Goal: Information Seeking & Learning: Find specific fact

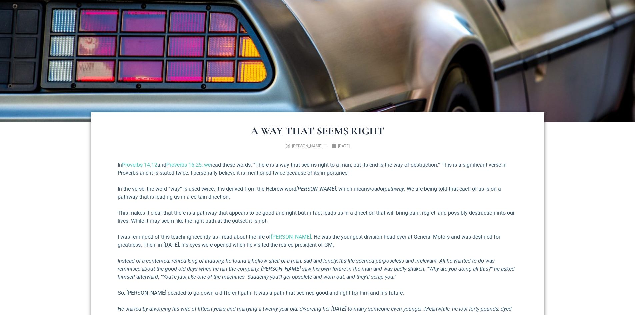
scroll to position [200, 0]
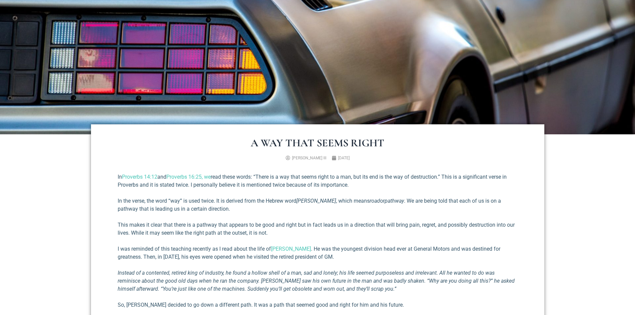
scroll to position [167, 0]
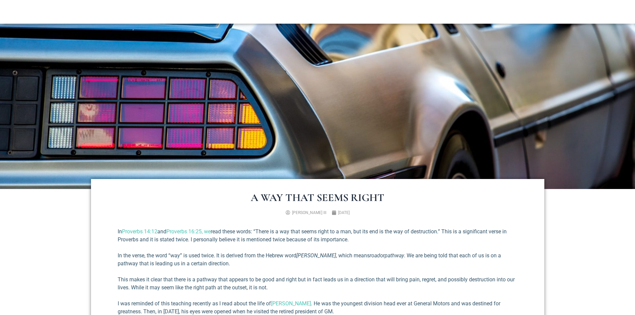
scroll to position [233, 0]
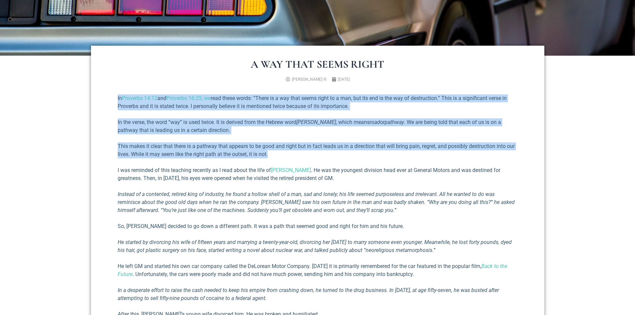
drag, startPoint x: 117, startPoint y: 96, endPoint x: 272, endPoint y: 156, distance: 166.4
click at [272, 156] on div "A Way That Seems Right Richard E. Simmons III June 3, 2022 In Proverbs 14:12 an…" at bounding box center [318, 239] width 454 height 386
copy div "In Proverbs 14:12 and Proverbs 16:25, we read these words: “There is a way that…"
drag, startPoint x: 130, startPoint y: 76, endPoint x: 109, endPoint y: 179, distance: 104.8
click at [130, 76] on ul "Richard E. Simmons III June 3, 2022" at bounding box center [318, 79] width 406 height 6
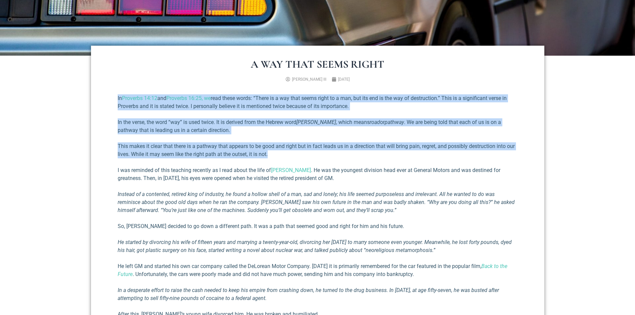
click at [112, 183] on div "A Way That Seems Right Richard E. Simmons III June 3, 2022 In Proverbs 14:12 an…" at bounding box center [318, 239] width 454 height 386
